Goal: Task Accomplishment & Management: Use online tool/utility

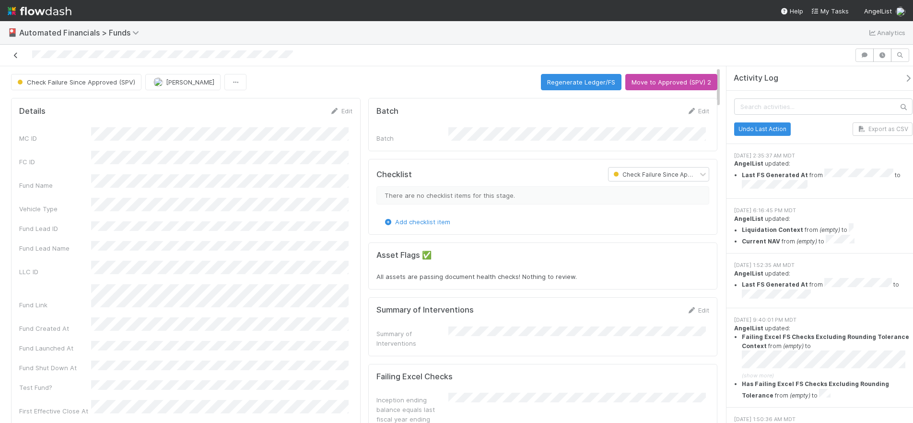
click at [15, 58] on icon at bounding box center [16, 55] width 10 height 6
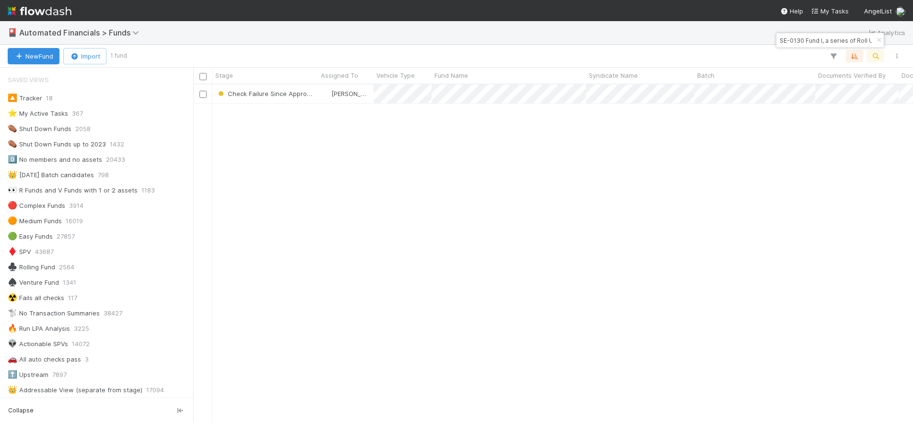
scroll to position [331, 713]
click at [821, 40] on icon "button" at bounding box center [880, 40] width 10 height 6
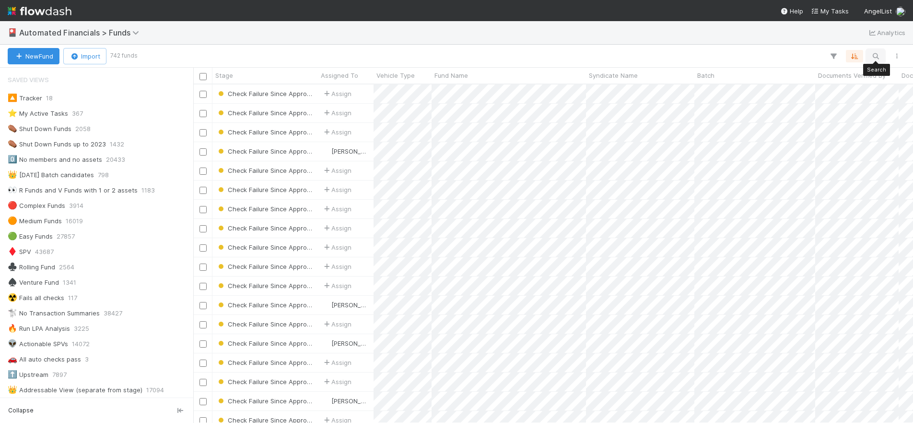
click at [821, 59] on button "button" at bounding box center [875, 56] width 17 height 12
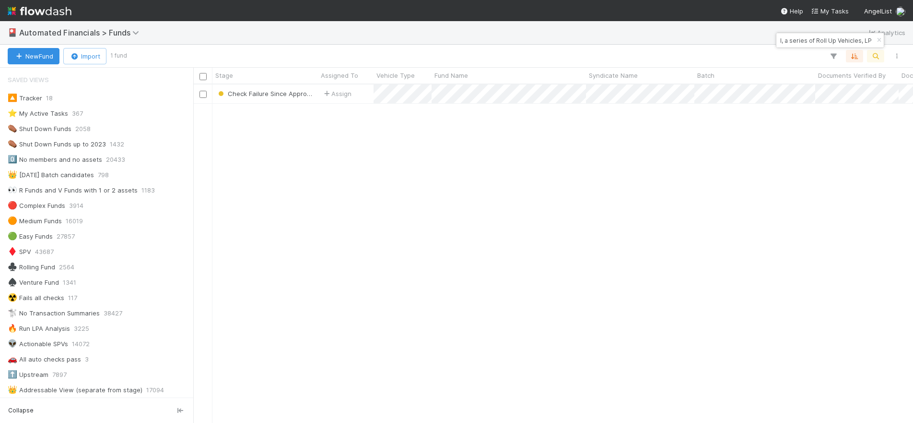
type input "RA40 Fund I, a series of Roll Up Vehicles, LP"
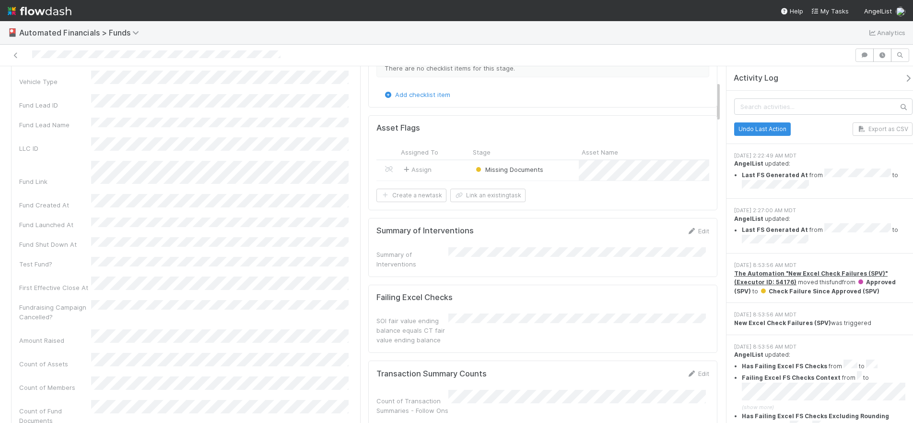
scroll to position [127, 0]
click at [16, 55] on icon at bounding box center [16, 55] width 10 height 6
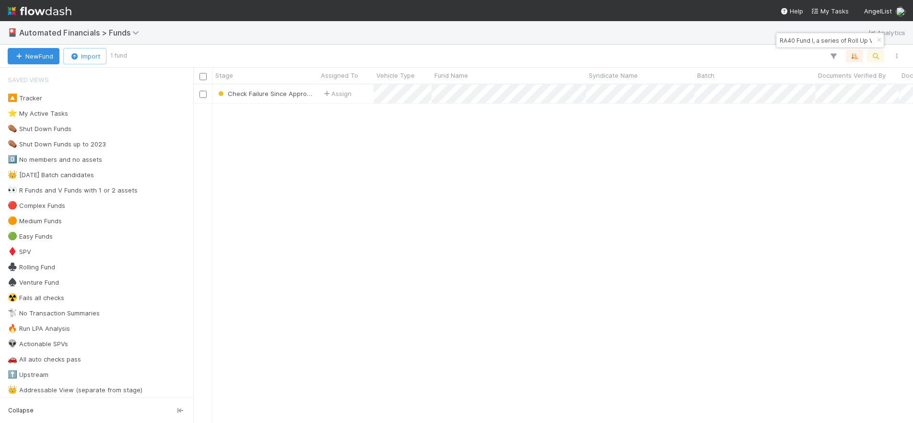
scroll to position [331, 713]
click at [821, 39] on icon "button" at bounding box center [880, 40] width 10 height 6
click at [821, 55] on icon "button" at bounding box center [876, 56] width 10 height 9
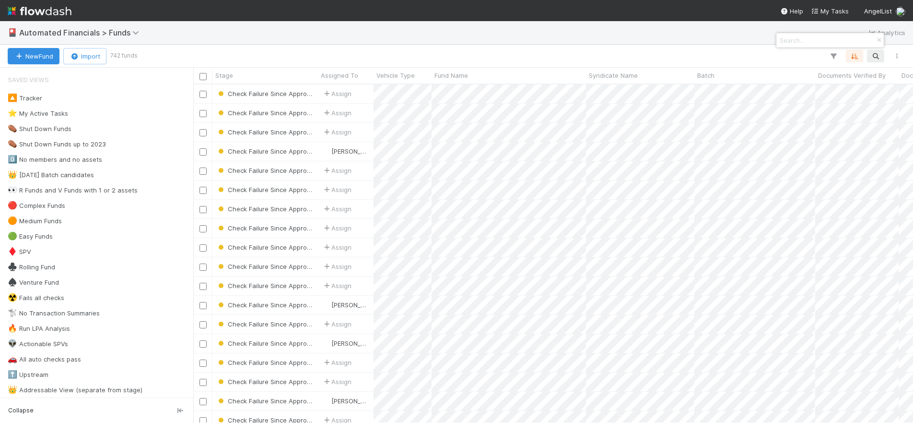
click at [799, 39] on input at bounding box center [826, 41] width 96 height 12
paste input "PO Fund II, a series of [PERSON_NAME] Ventures, LP"
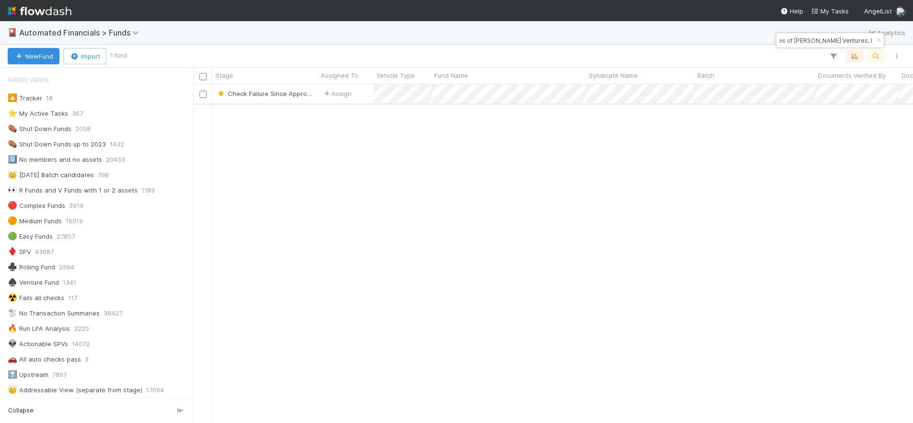
type input "PO Fund II, a series of [PERSON_NAME] Ventures, LP"
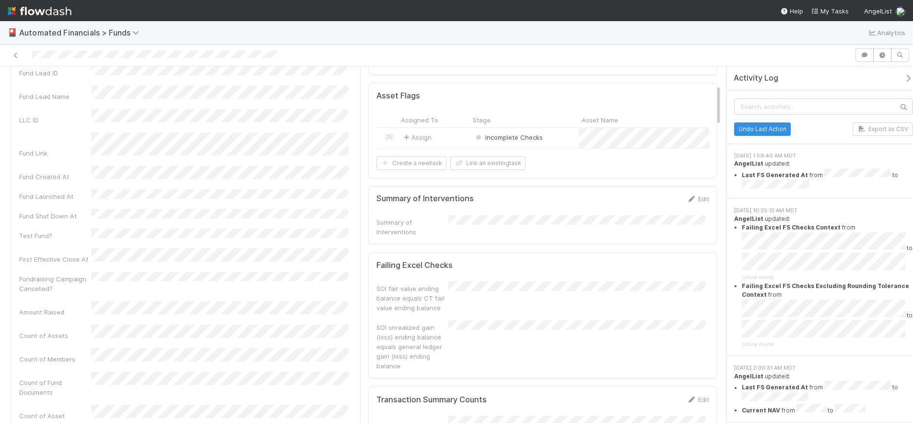
scroll to position [159, 0]
click at [19, 57] on icon at bounding box center [16, 55] width 10 height 6
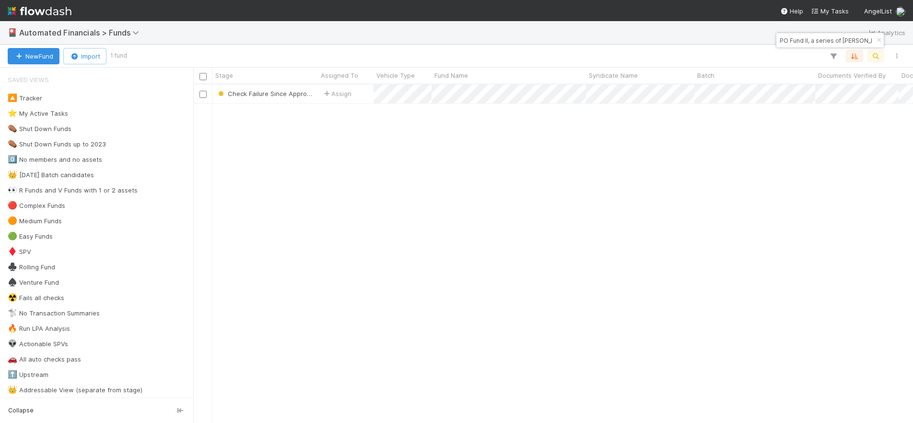
scroll to position [331, 713]
click at [821, 40] on icon "button" at bounding box center [880, 40] width 10 height 6
click at [821, 55] on icon "button" at bounding box center [876, 56] width 10 height 9
type input "ZU-1219 Fund I, a series of Range Ventures Investments, LP"
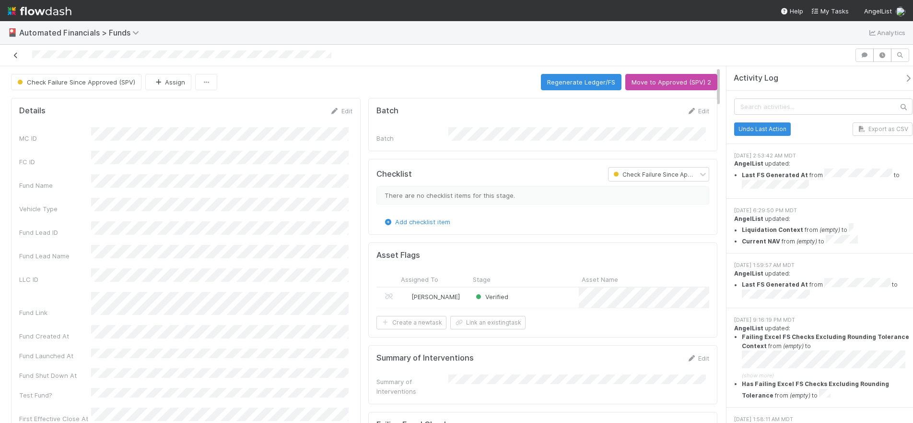
click at [16, 55] on icon at bounding box center [16, 55] width 10 height 6
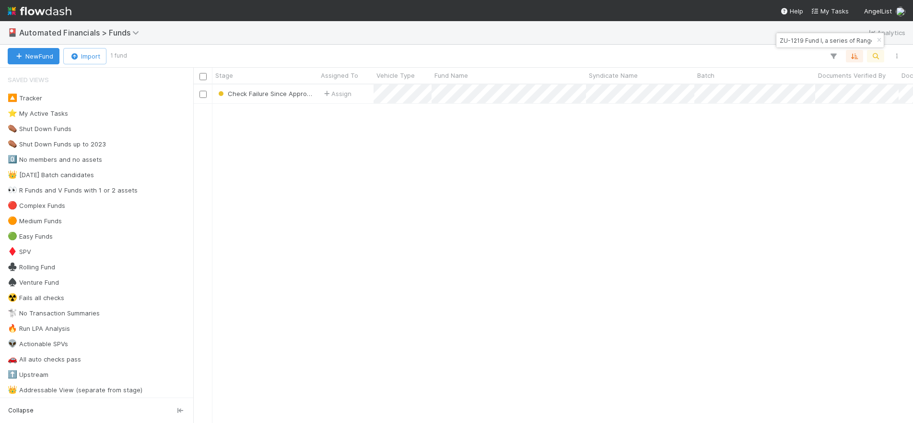
scroll to position [331, 713]
click at [821, 41] on icon "button" at bounding box center [880, 40] width 10 height 6
click at [821, 54] on icon "button" at bounding box center [876, 56] width 10 height 9
type input "TF Investments VI, a series of TF Capital, LP"
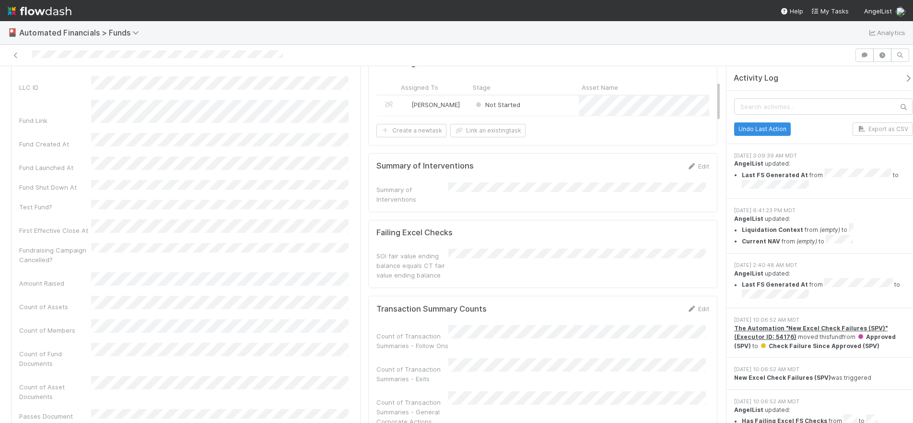
scroll to position [64, 0]
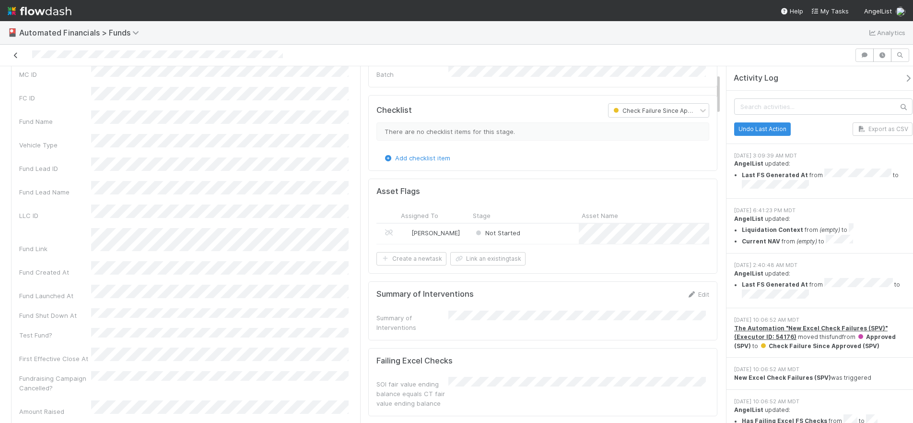
click at [16, 53] on icon at bounding box center [16, 55] width 10 height 6
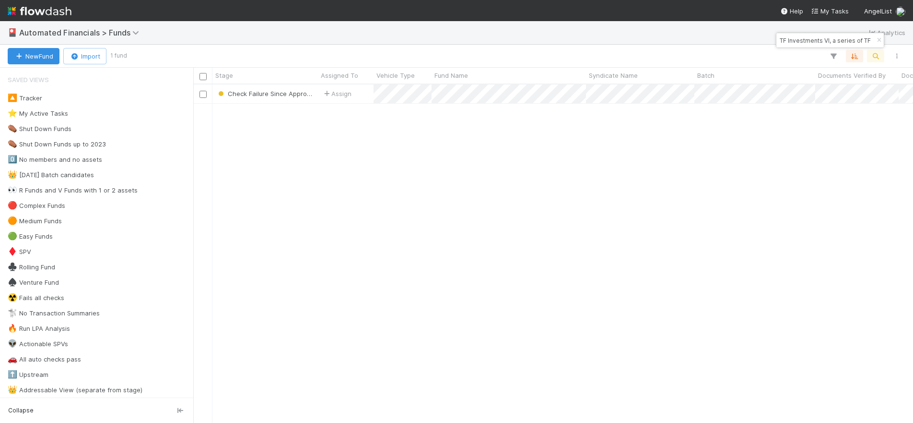
scroll to position [331, 713]
click at [821, 40] on div "TF Investments VI, a series of TF Capital, LP" at bounding box center [830, 40] width 107 height 14
drag, startPoint x: 887, startPoint y: 43, endPoint x: 880, endPoint y: 41, distance: 7.0
click at [821, 42] on div "🎴 Automated Financials > Funds Analytics" at bounding box center [456, 32] width 913 height 23
click at [821, 40] on icon "button" at bounding box center [880, 40] width 10 height 6
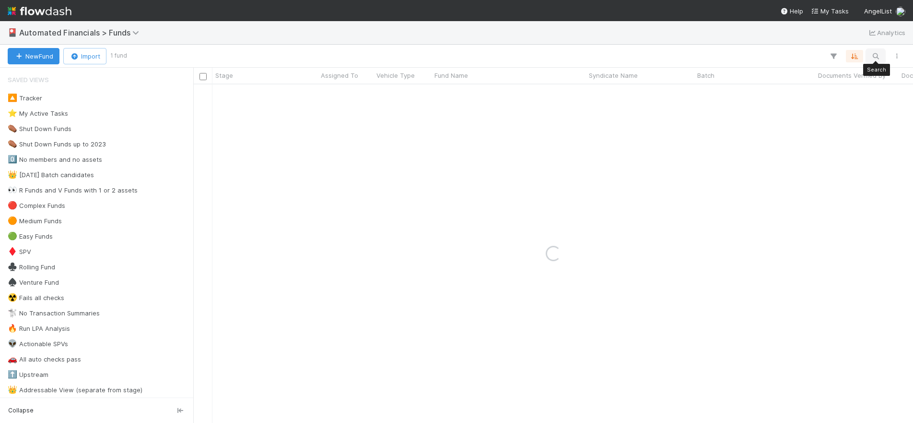
click at [821, 58] on icon "button" at bounding box center [876, 56] width 10 height 9
type input "NI Fund II, a series of Caspari Investments, LP"
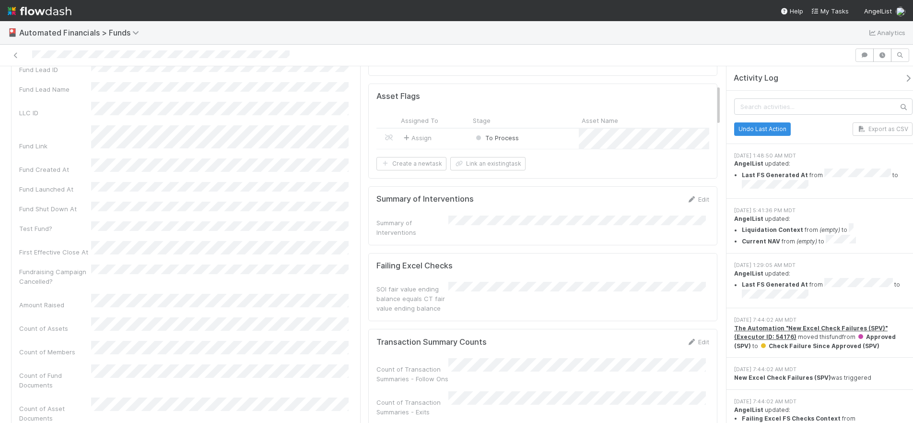
scroll to position [155, 0]
